Goal: Task Accomplishment & Management: Manage account settings

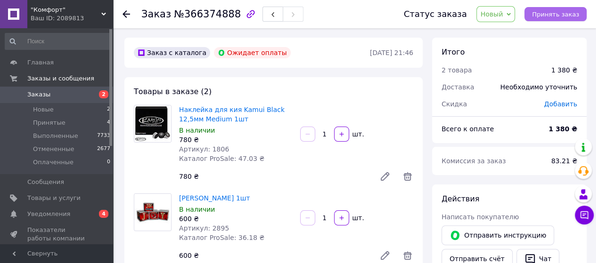
click at [550, 12] on span "Принять заказ" at bounding box center [555, 14] width 47 height 7
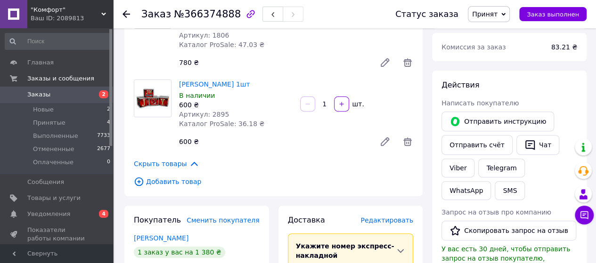
scroll to position [47, 0]
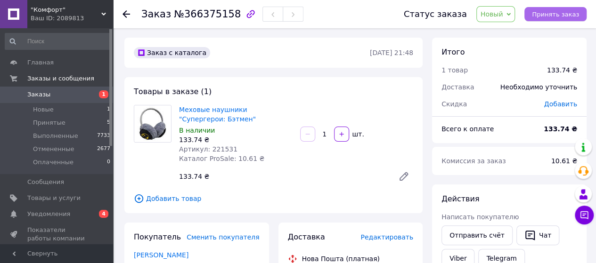
click at [554, 14] on span "Принять заказ" at bounding box center [555, 14] width 47 height 7
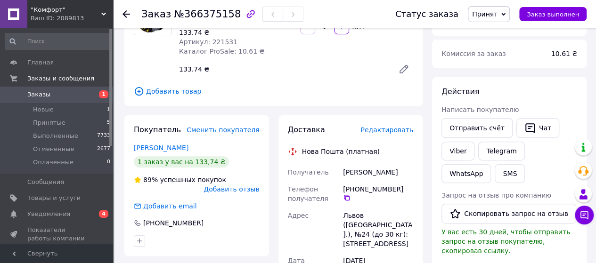
scroll to position [94, 0]
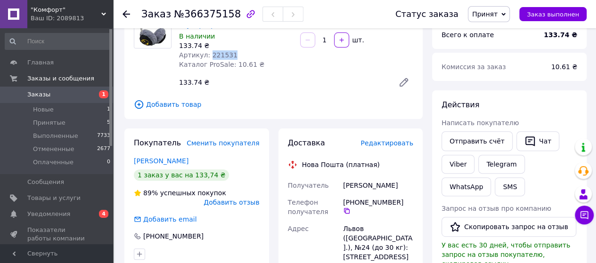
drag, startPoint x: 231, startPoint y: 56, endPoint x: 208, endPoint y: 55, distance: 23.1
click at [208, 55] on div "Артикул: 221531" at bounding box center [236, 54] width 114 height 9
copy span "221531"
